Goal: Transaction & Acquisition: Purchase product/service

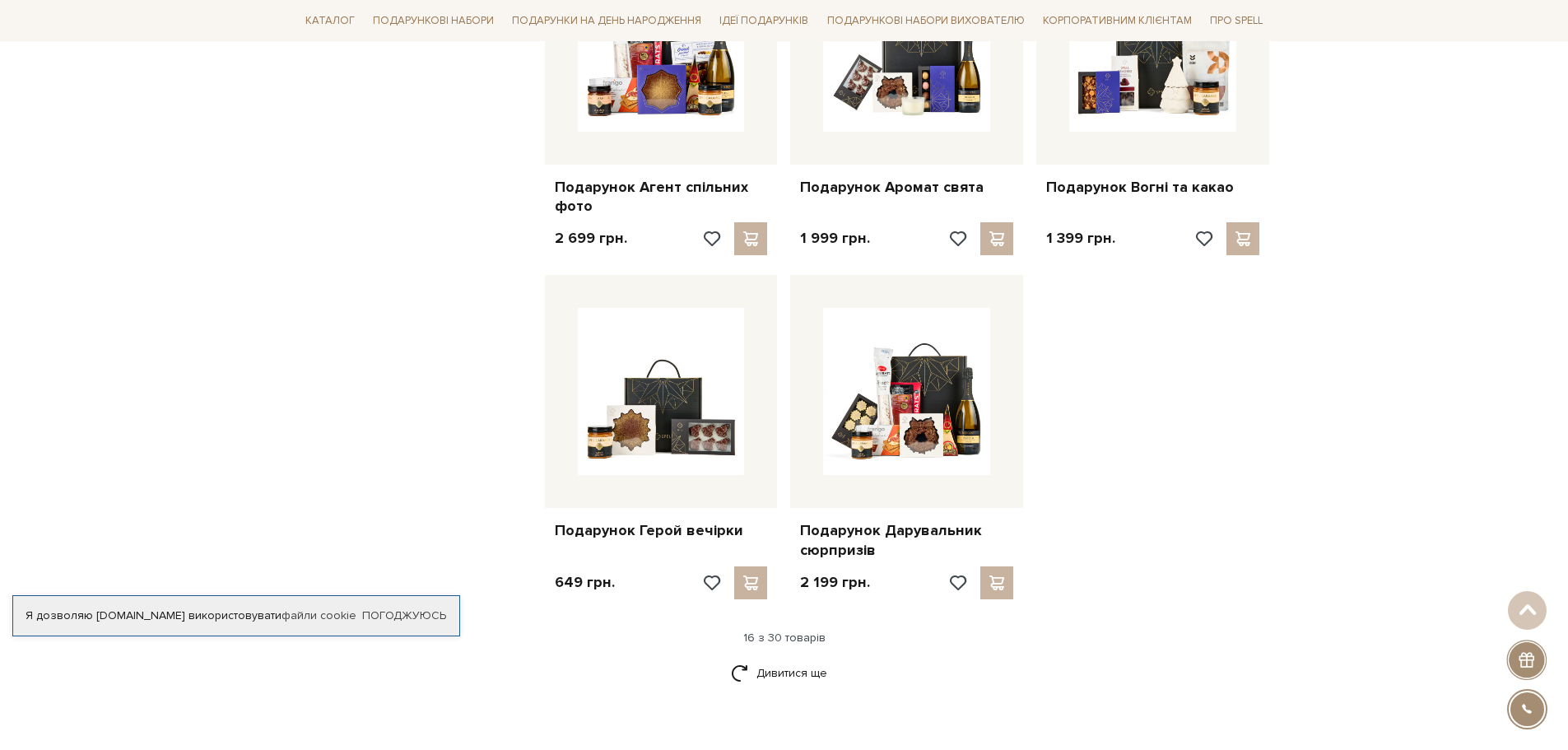
scroll to position [1812, 0]
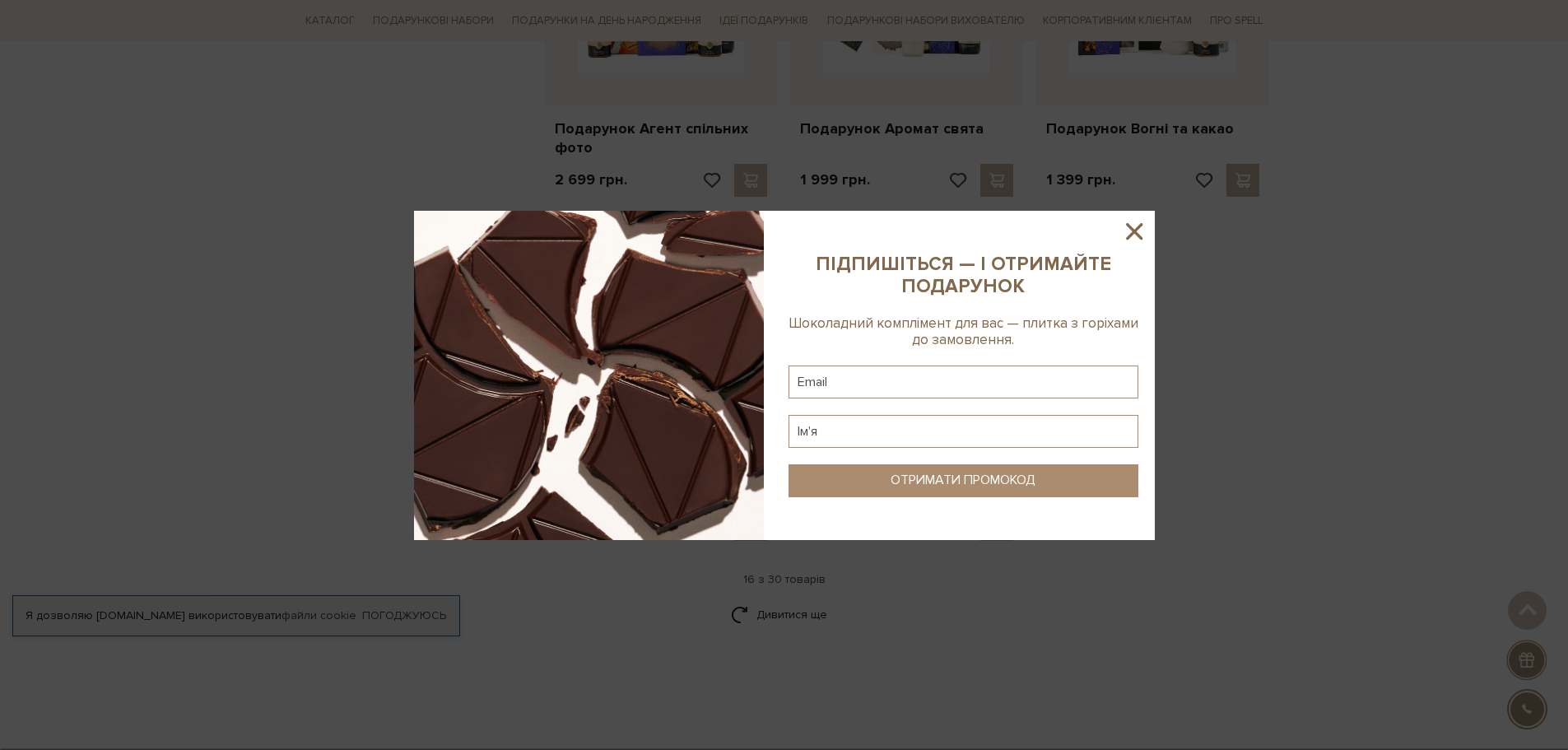
click at [1132, 233] on icon at bounding box center [1134, 232] width 16 height 16
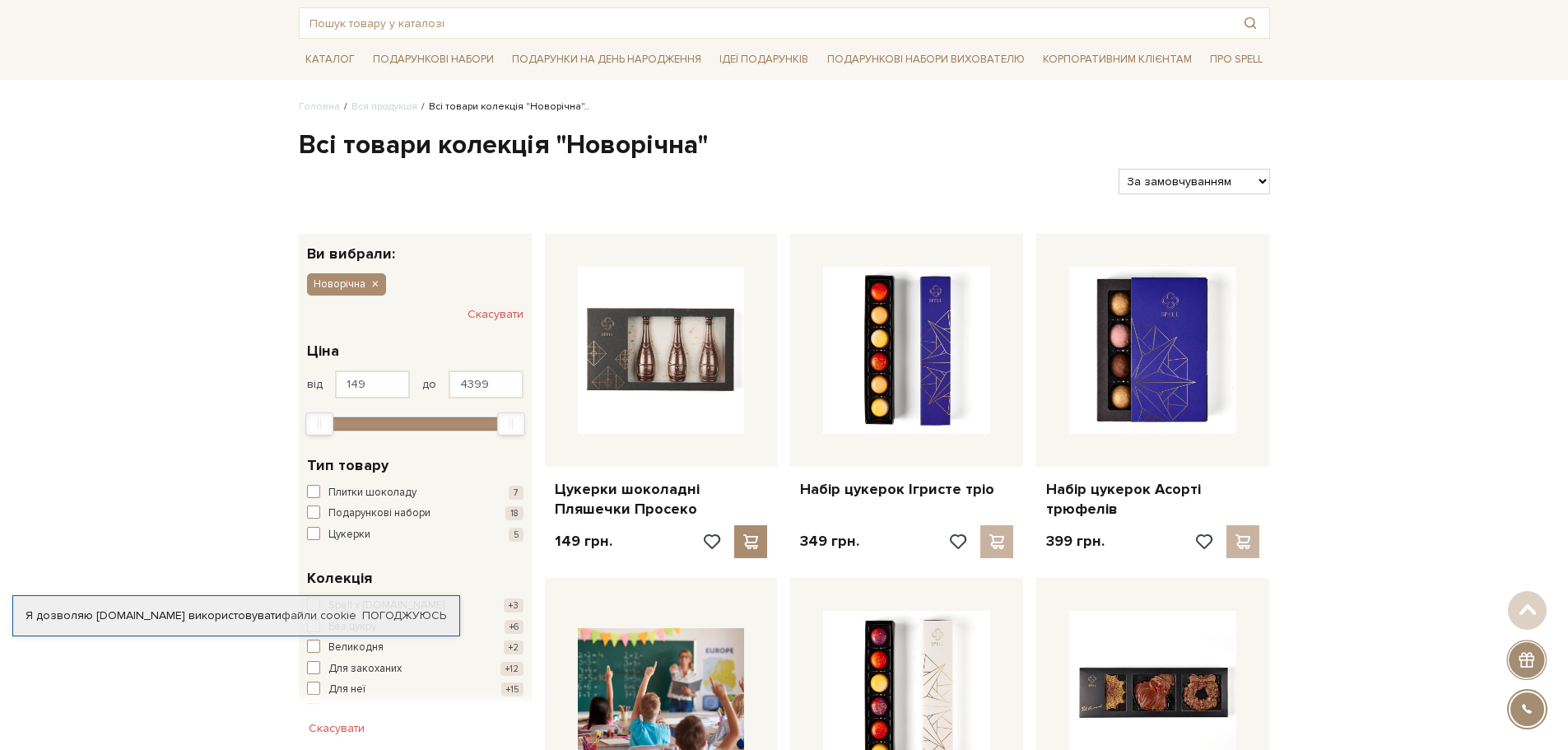
scroll to position [0, 0]
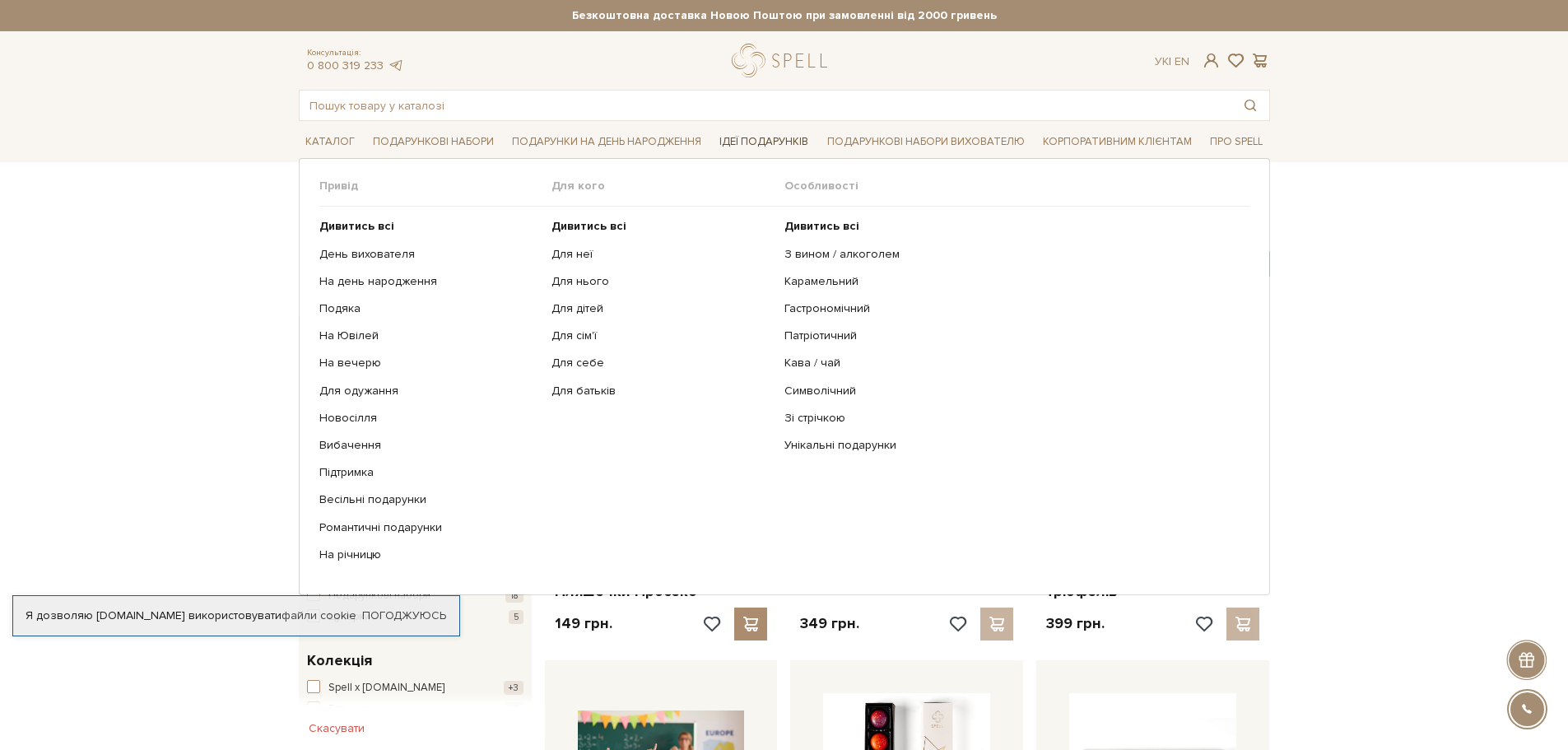
click at [749, 141] on link "Ідеї подарунків" at bounding box center [764, 142] width 102 height 26
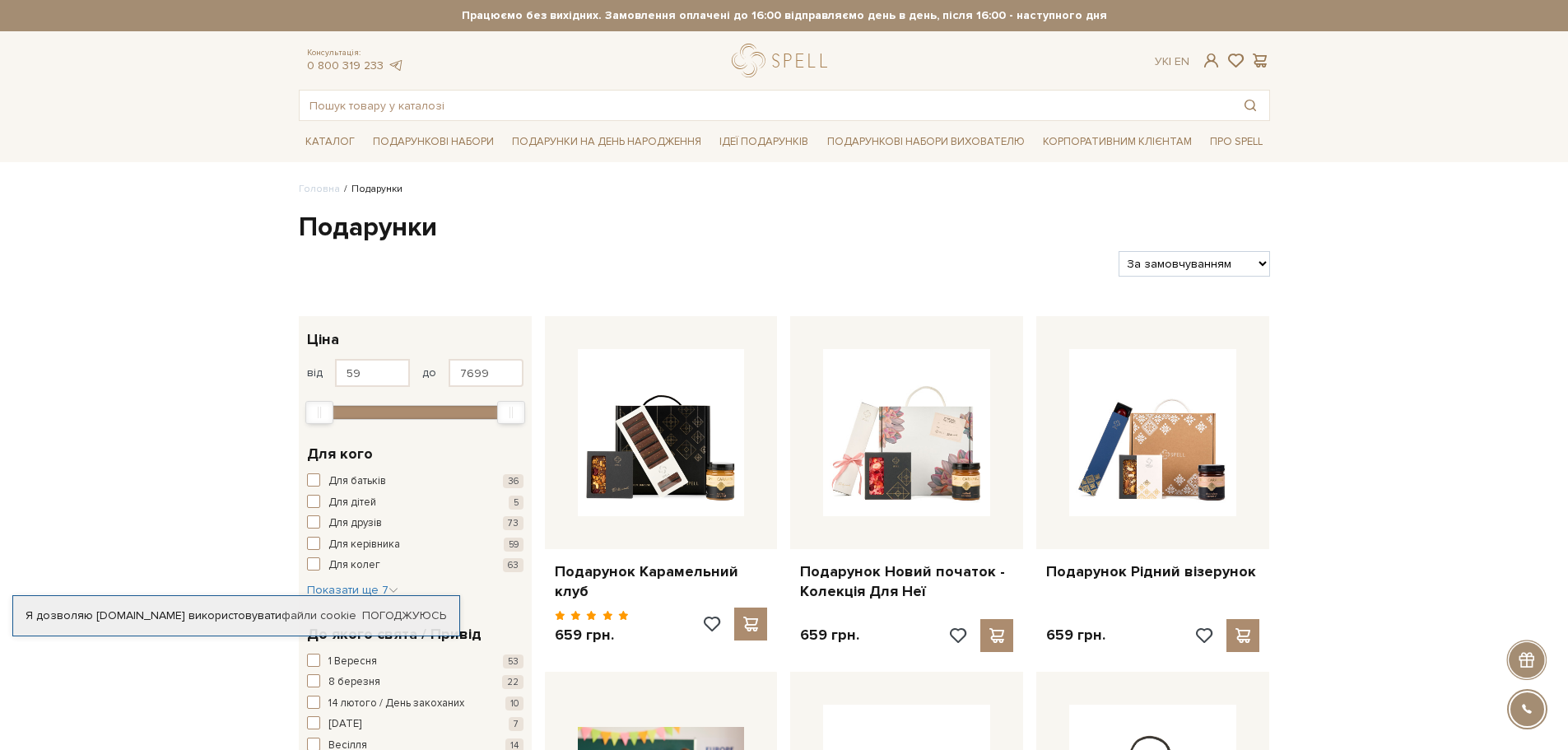
scroll to position [330, 0]
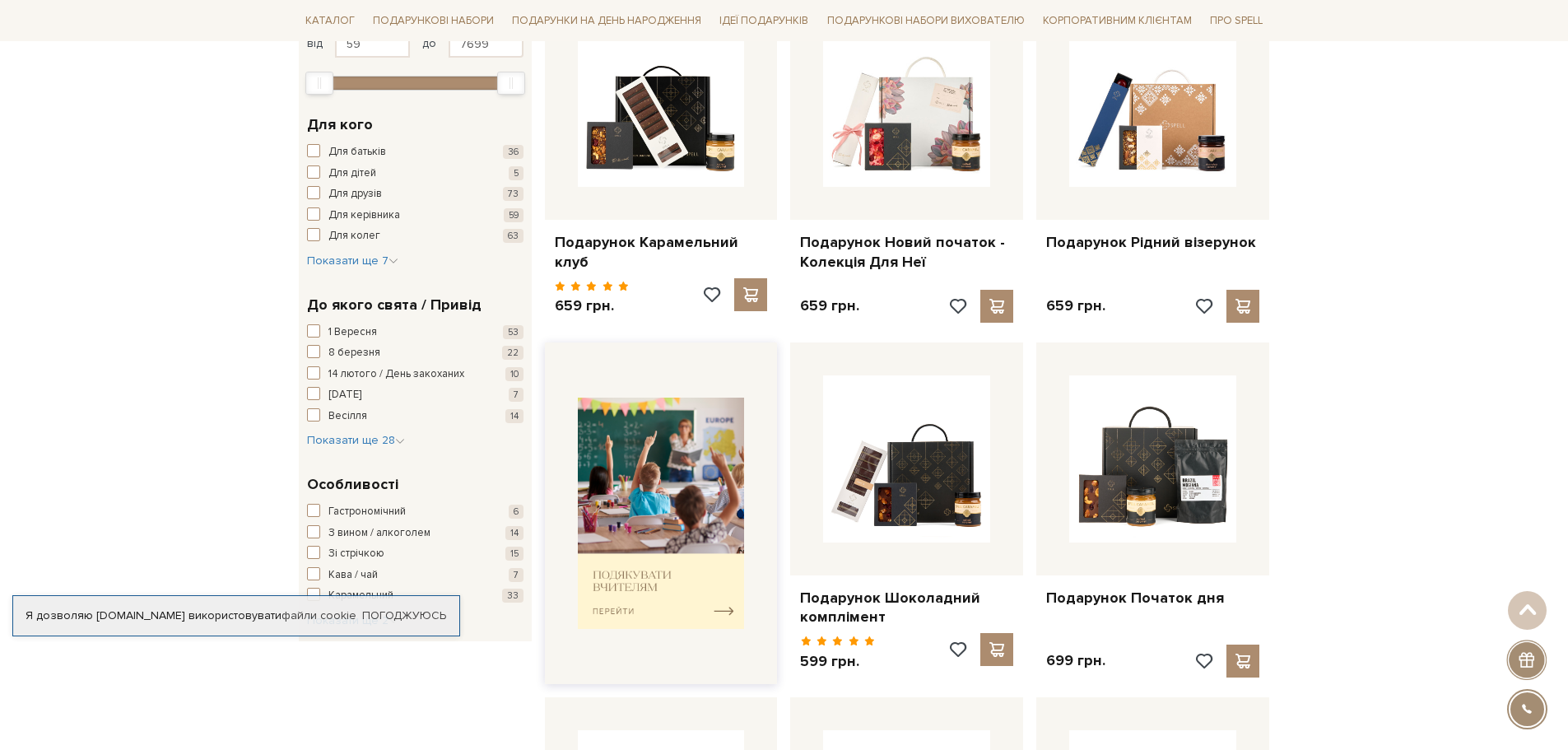
click at [631, 572] on img at bounding box center [661, 513] width 167 height 232
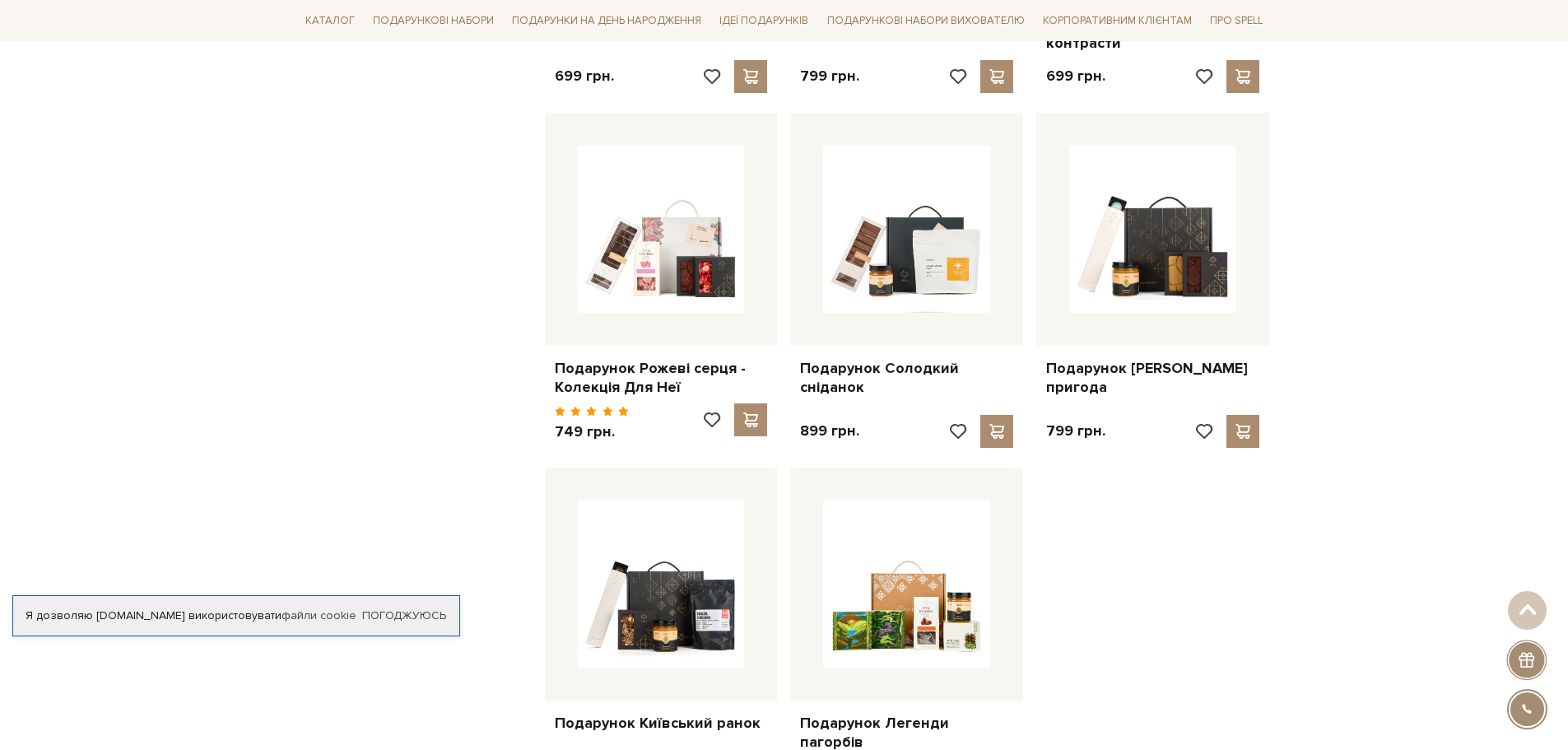
scroll to position [1564, 0]
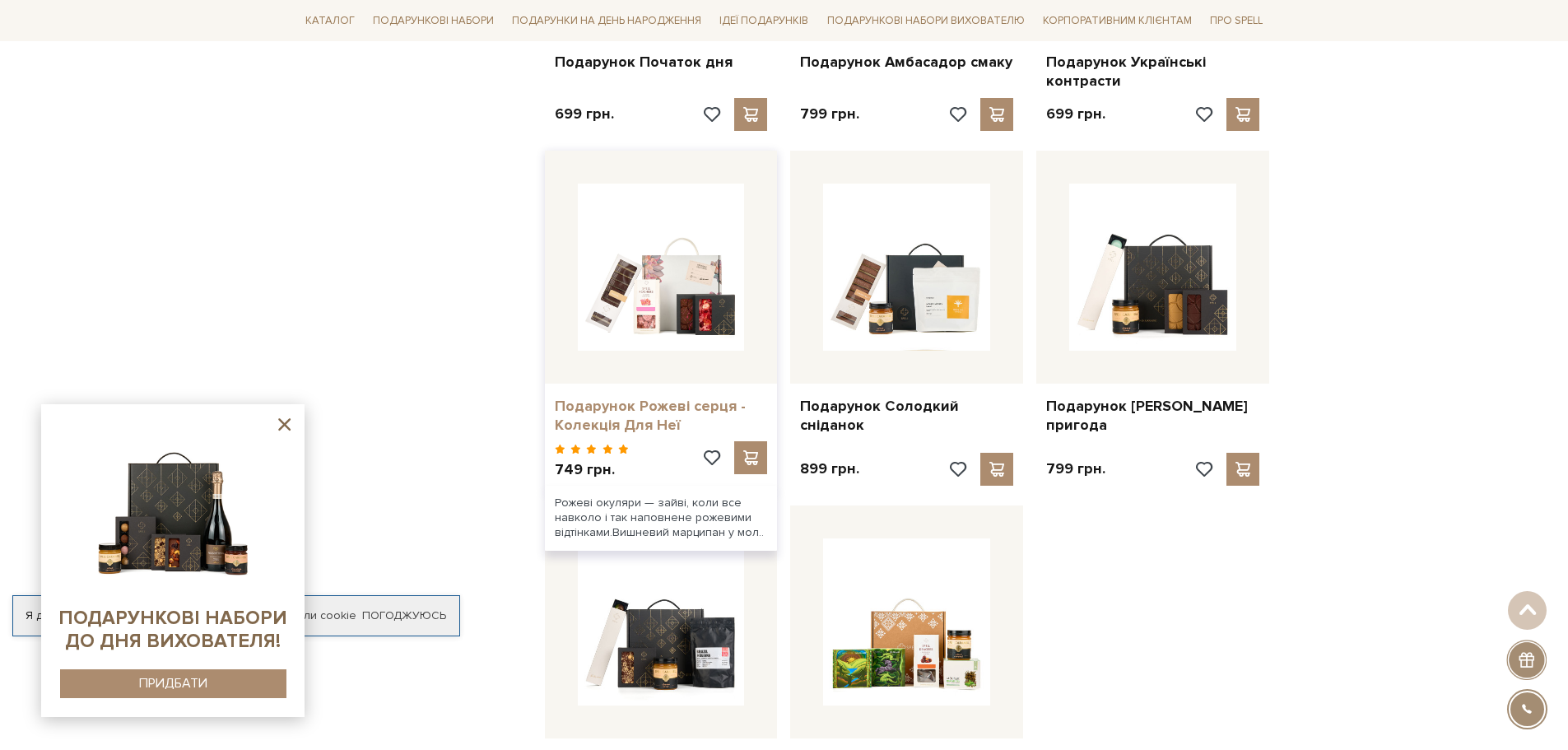
click at [579, 397] on link "Подарунок Рожеві серця - Колекція Для Неї" at bounding box center [661, 416] width 214 height 38
